Goal: Navigation & Orientation: Find specific page/section

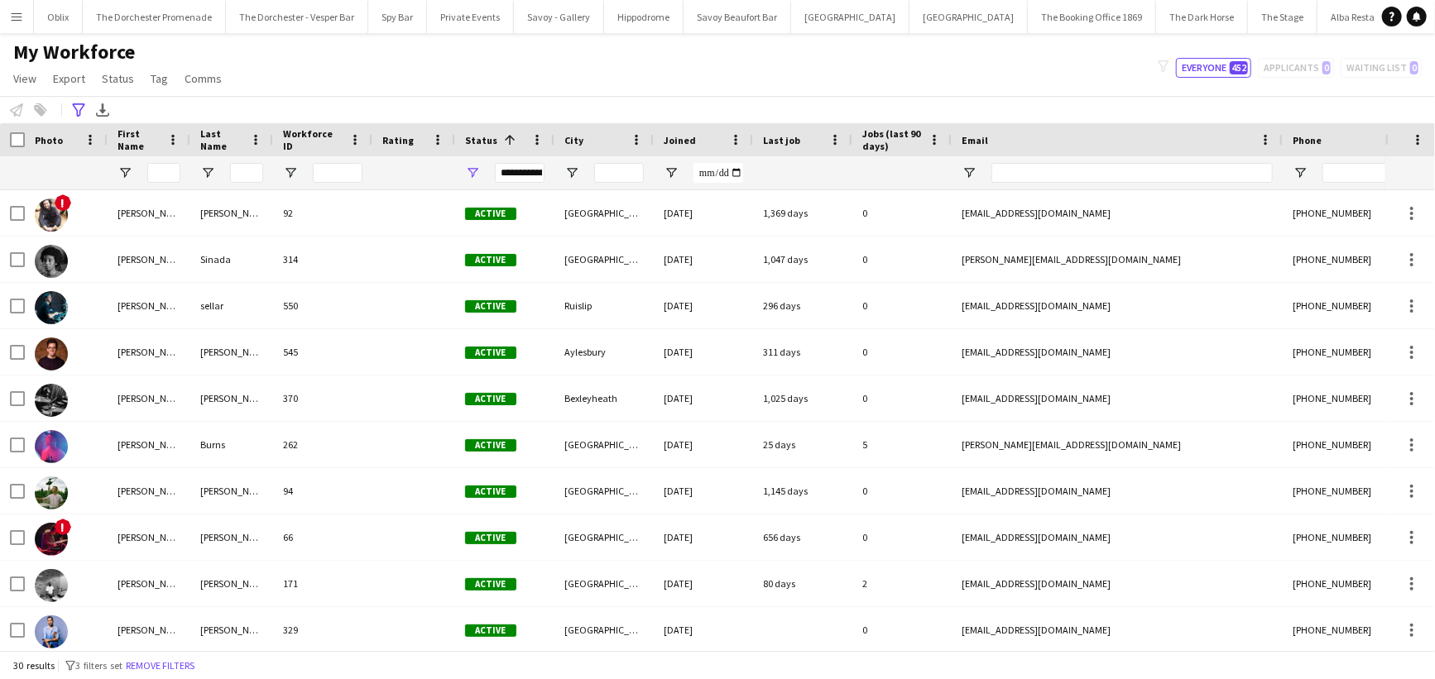
scroll to position [213, 0]
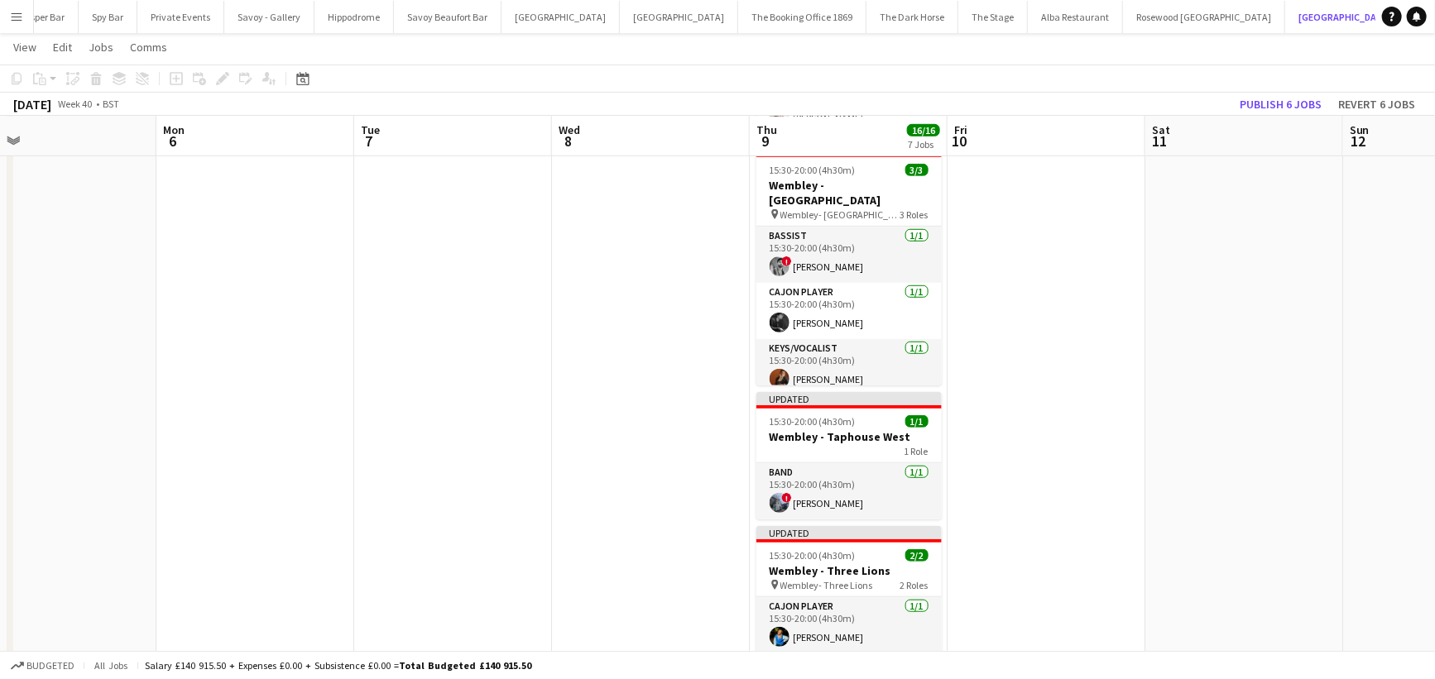
scroll to position [575, 0]
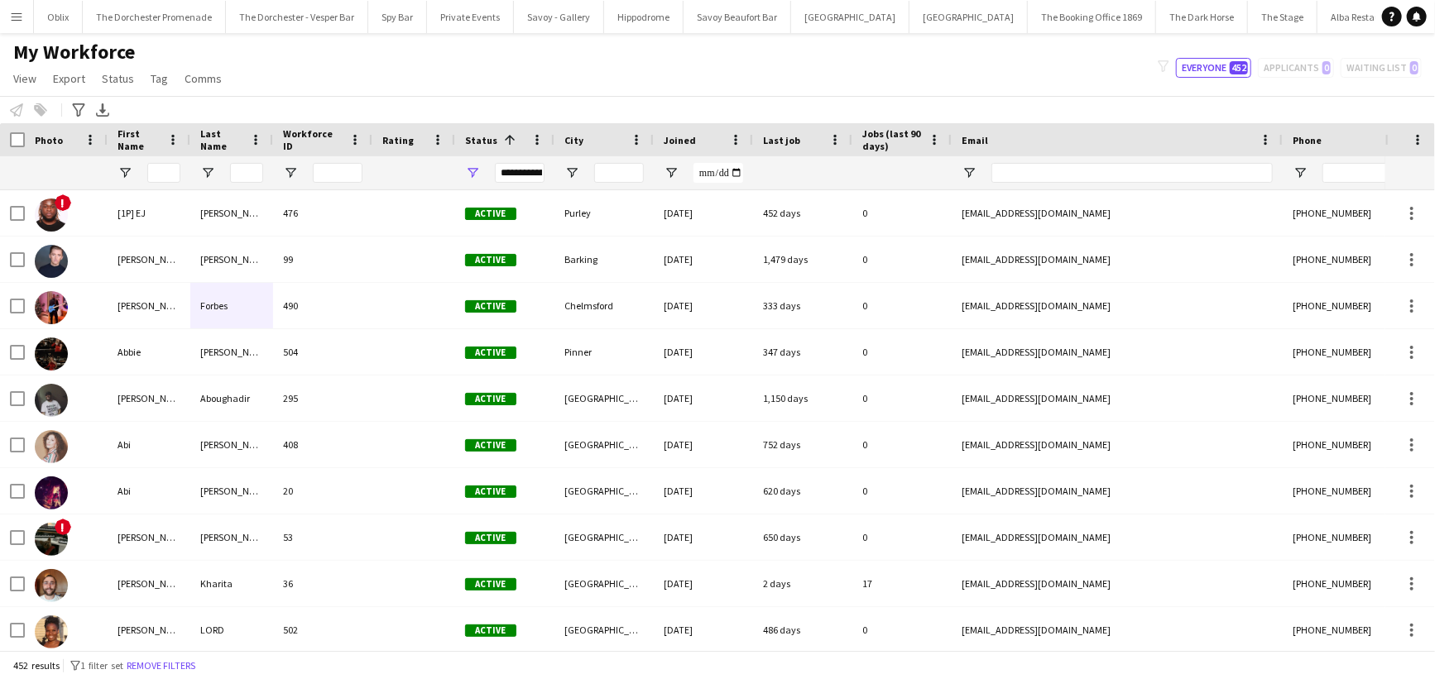
scroll to position [509, 0]
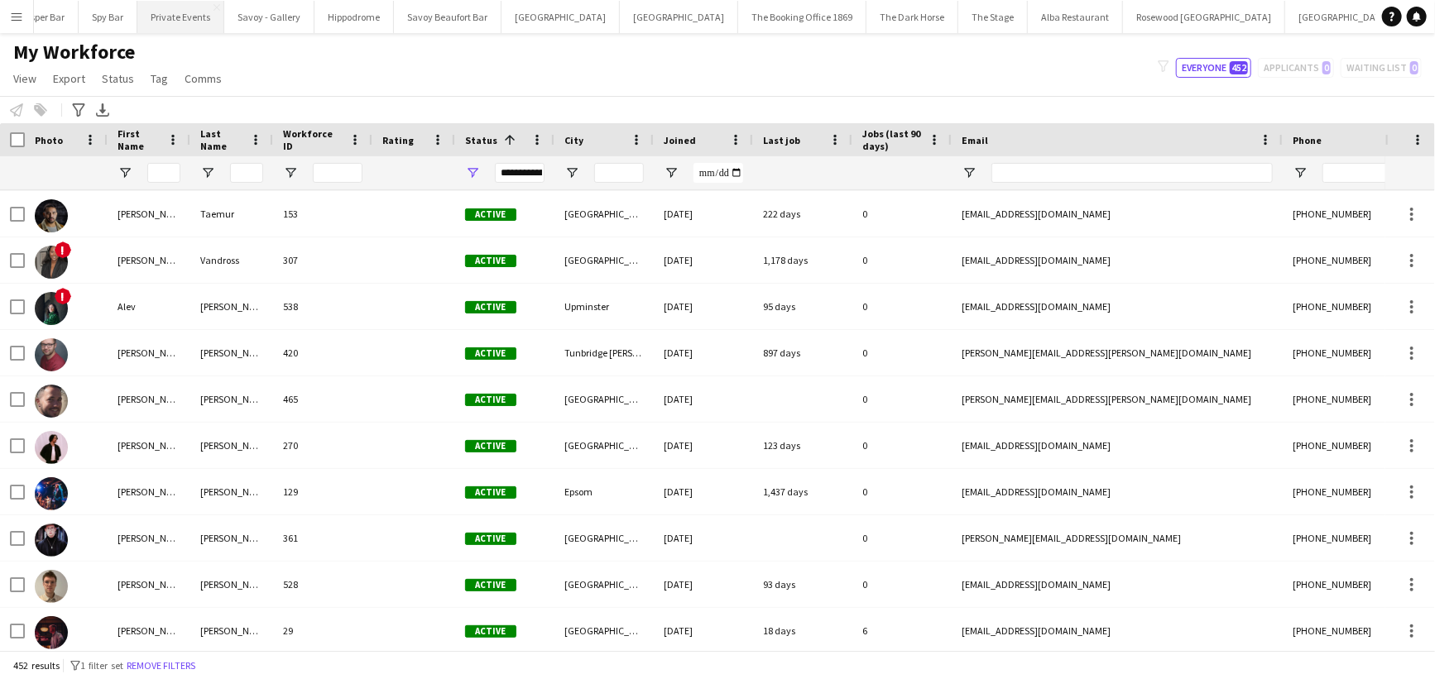
click at [168, 14] on button "Private Events Close" at bounding box center [180, 17] width 87 height 32
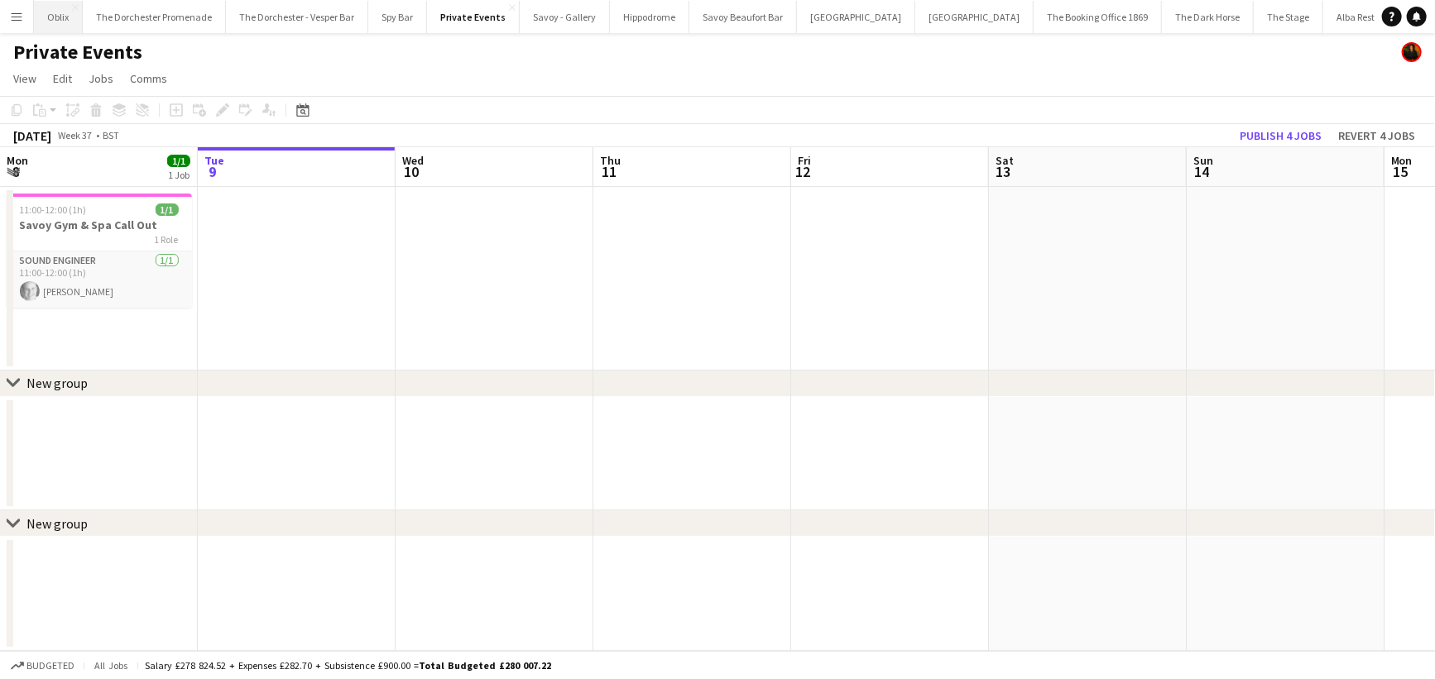
click at [59, 18] on button "Oblix Close" at bounding box center [58, 17] width 49 height 32
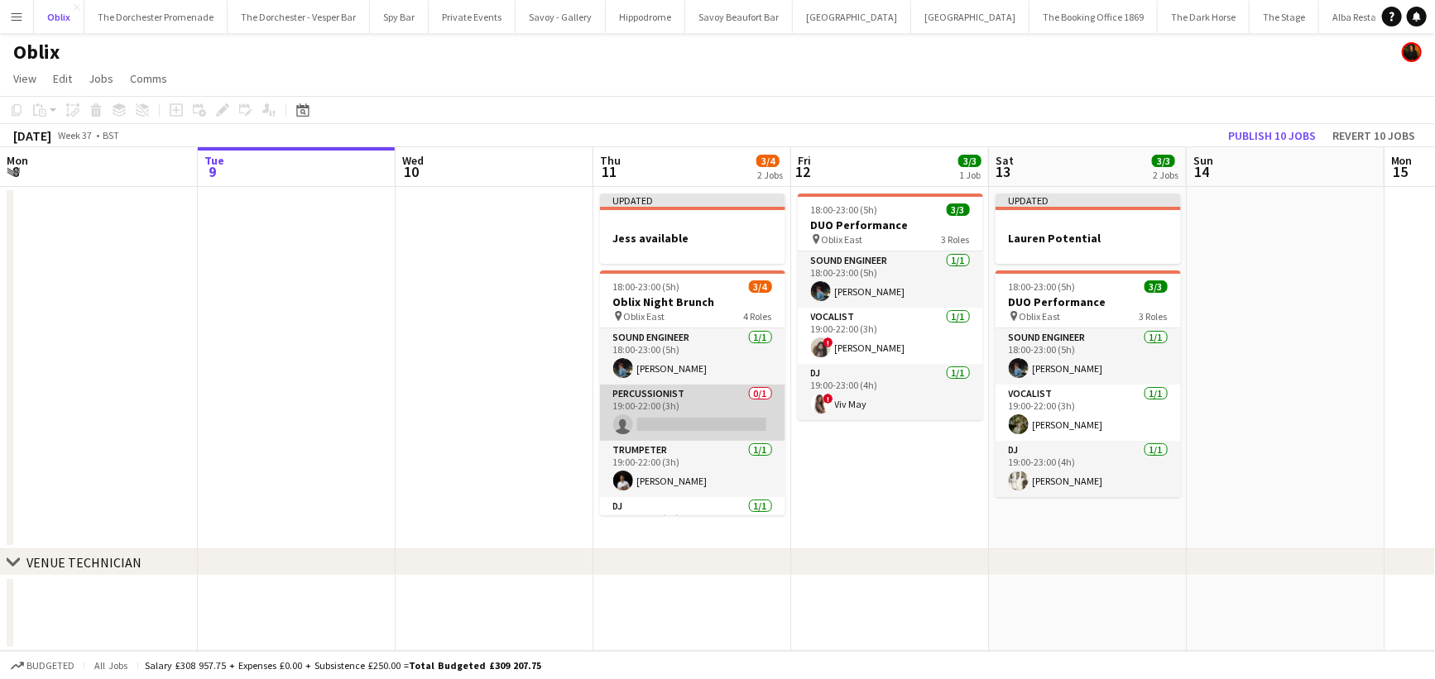
scroll to position [37, 0]
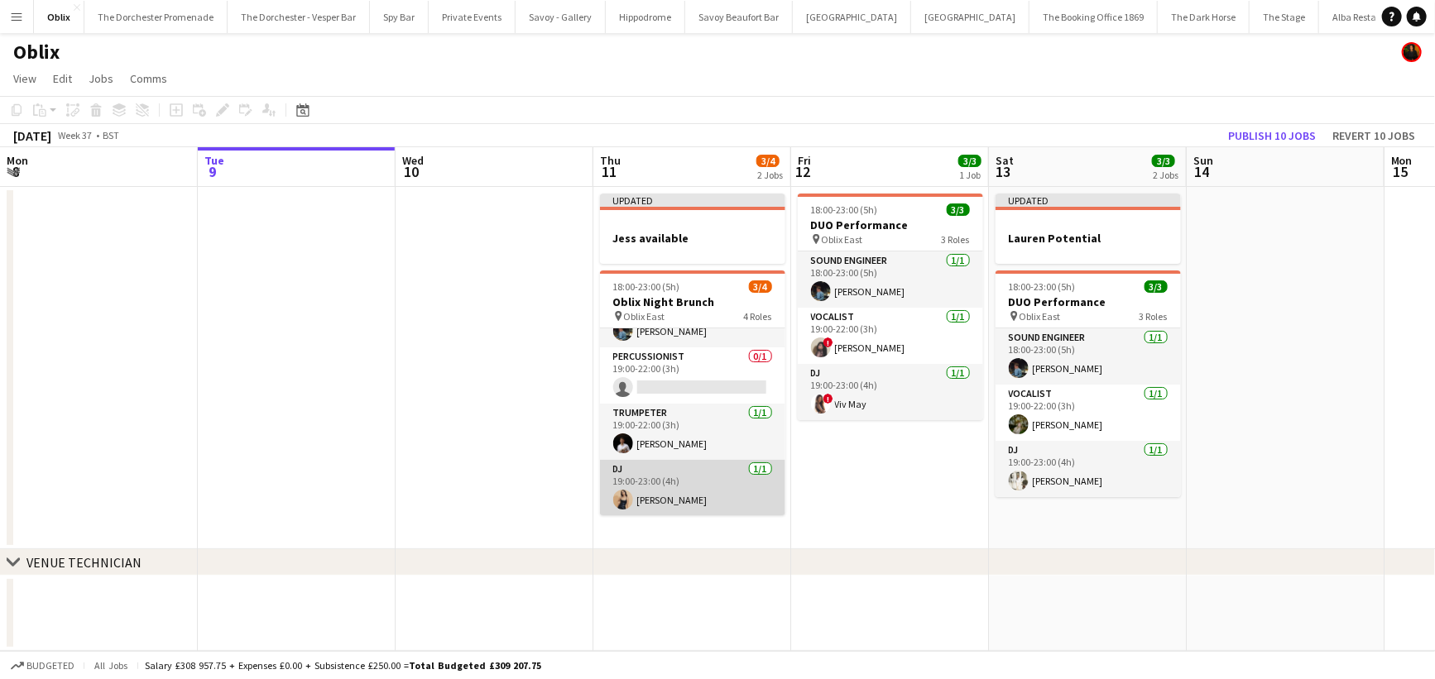
click at [684, 494] on app-card-role "DJ [DATE] 19:00-23:00 (4h) [PERSON_NAME]" at bounding box center [692, 488] width 185 height 56
